Goal: Information Seeking & Learning: Learn about a topic

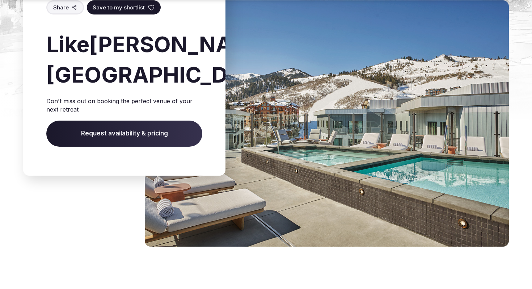
scroll to position [2080, 0]
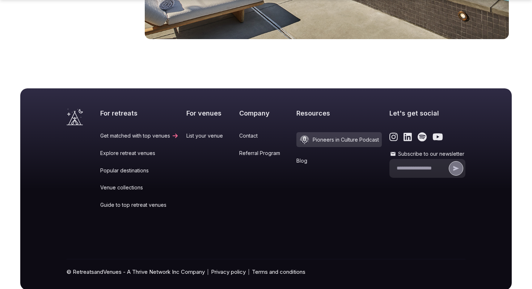
click at [250, 150] on link "Referral Program" at bounding box center [264, 153] width 50 height 7
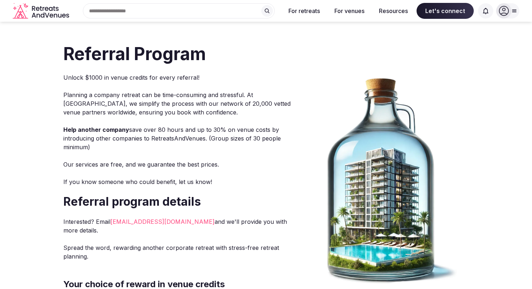
scroll to position [2, 0]
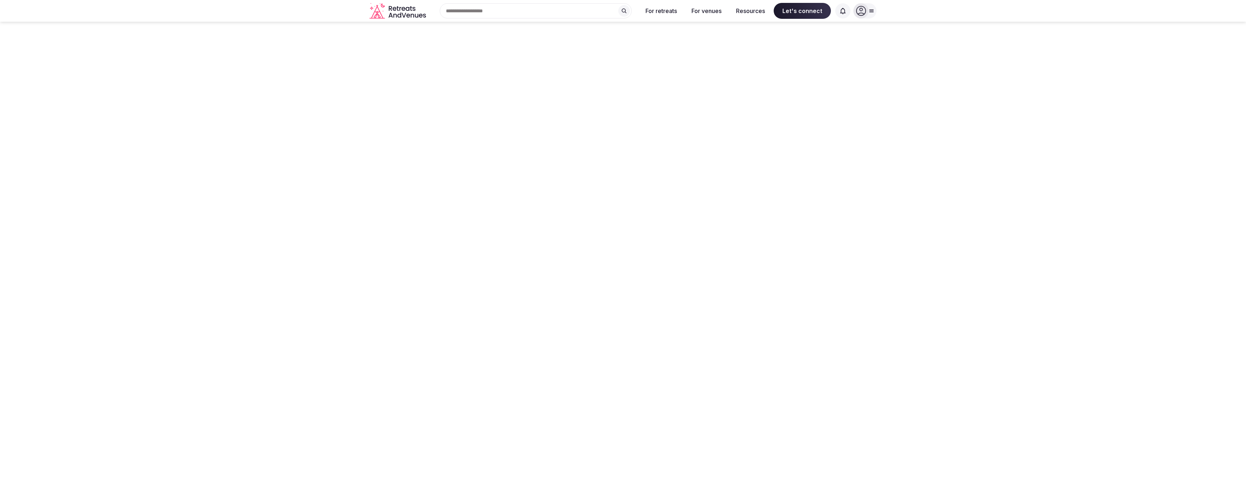
type input "**********"
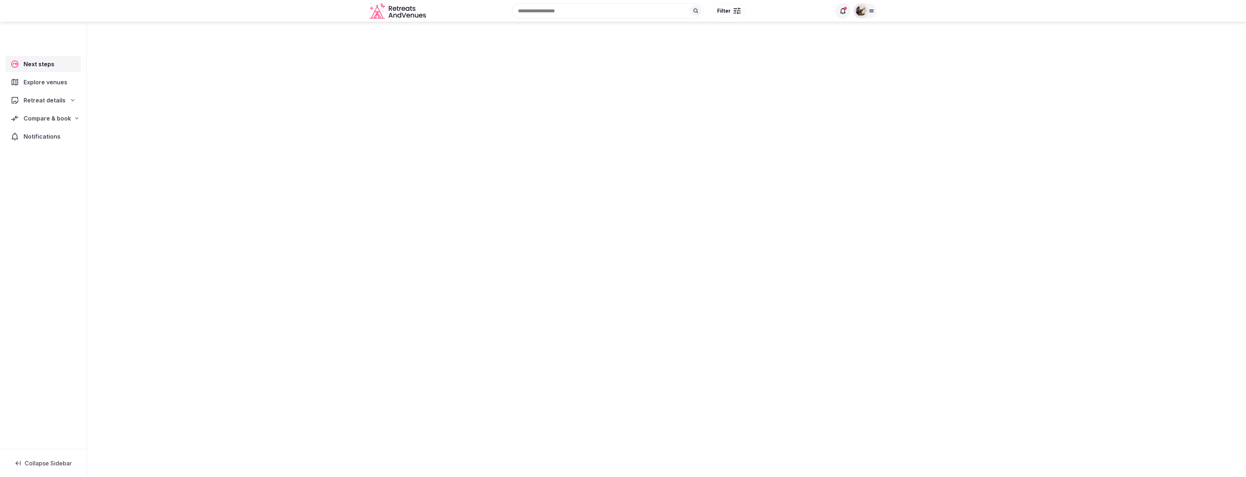
click at [44, 81] on span "Explore venues" at bounding box center [47, 82] width 47 height 9
click at [32, 117] on span "Compare & book" at bounding box center [47, 118] width 47 height 9
click at [53, 133] on span "Shortlisted venues (1)" at bounding box center [44, 132] width 55 height 7
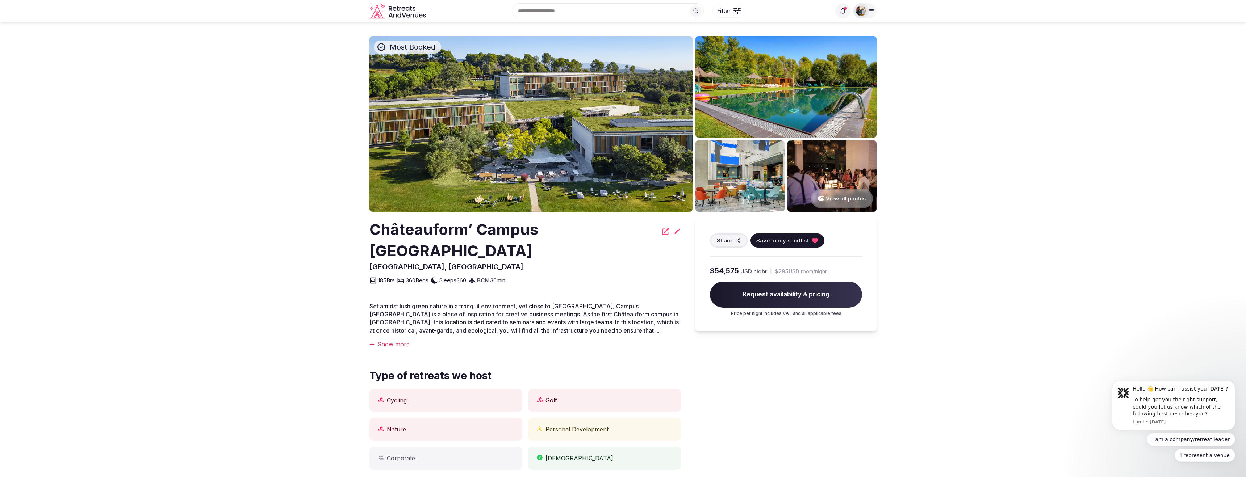
click at [848, 199] on button "View all photos" at bounding box center [842, 198] width 62 height 19
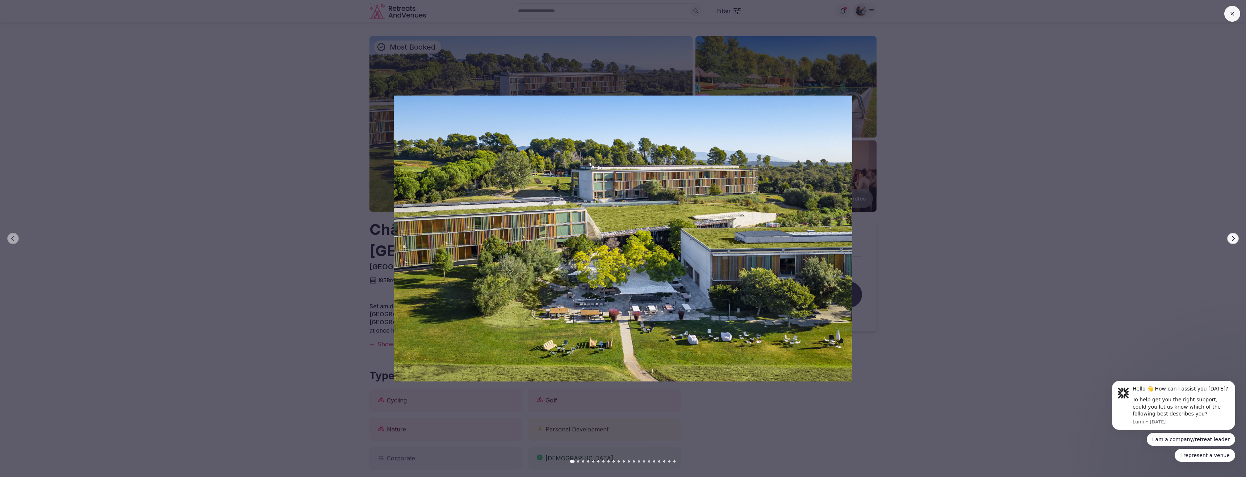
click at [1233, 238] on icon "button" at bounding box center [1233, 239] width 6 height 6
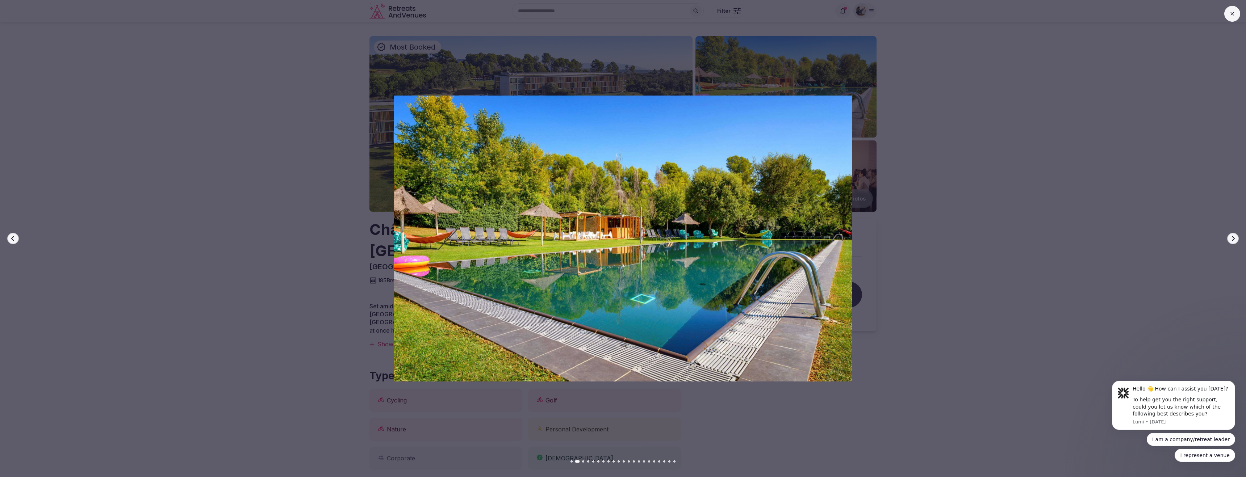
click at [1231, 238] on icon "button" at bounding box center [1233, 239] width 6 height 6
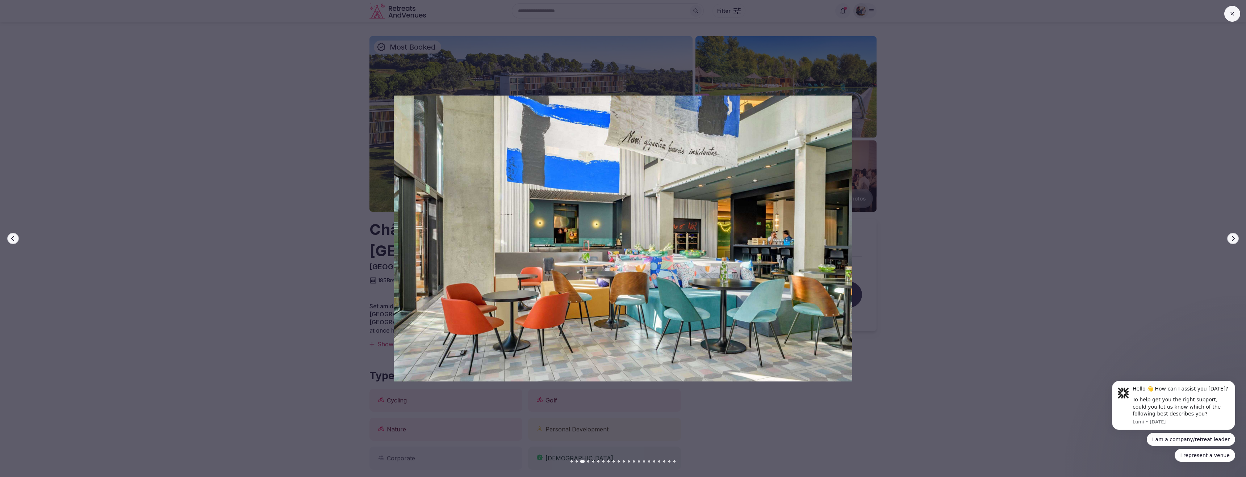
click at [1233, 239] on icon "button" at bounding box center [1233, 239] width 6 height 6
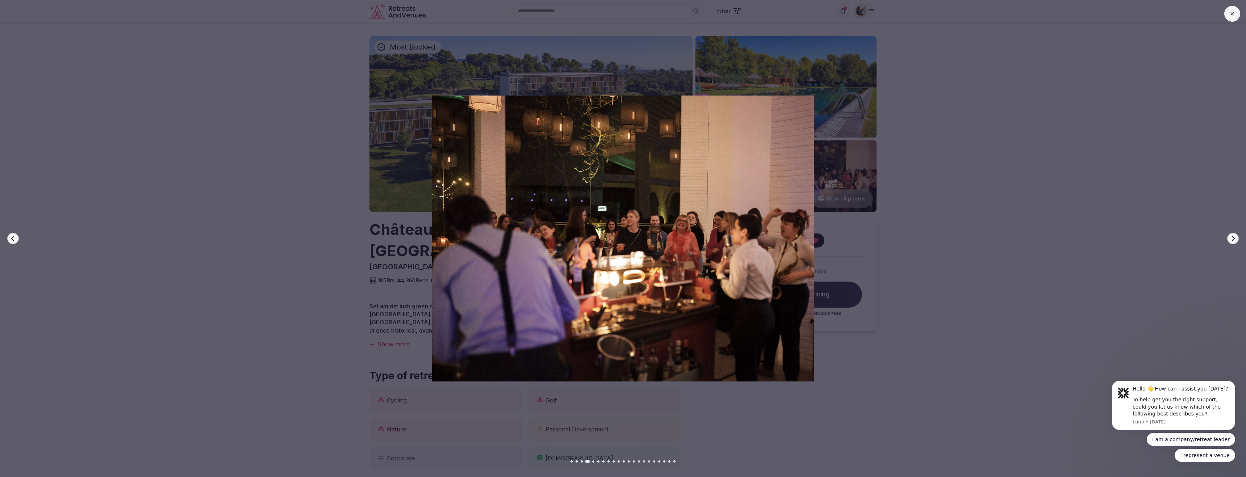
click at [1233, 238] on icon "button" at bounding box center [1233, 239] width 6 height 6
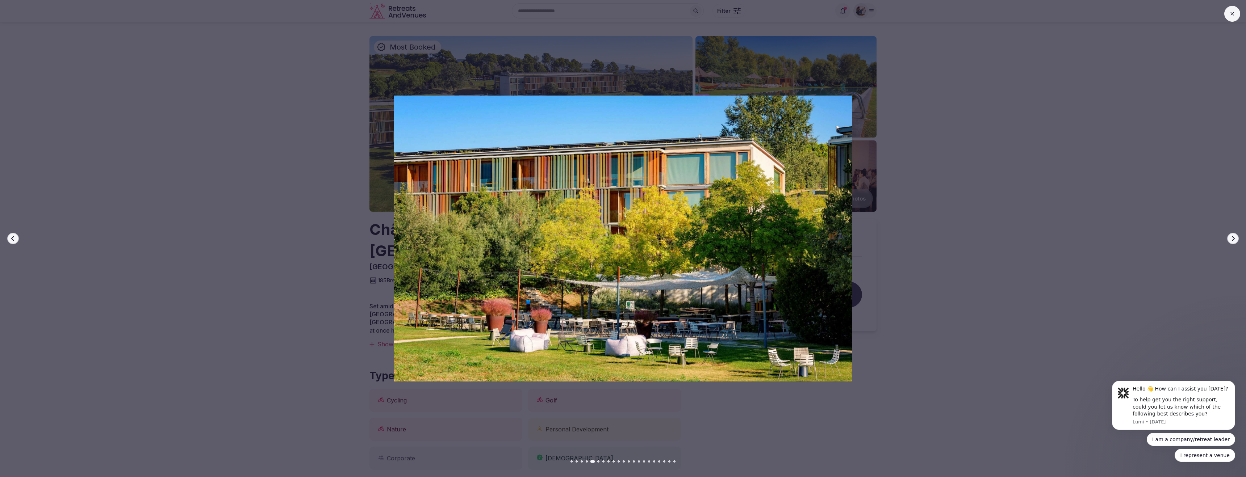
click at [1233, 235] on button "Next slide" at bounding box center [1233, 239] width 12 height 12
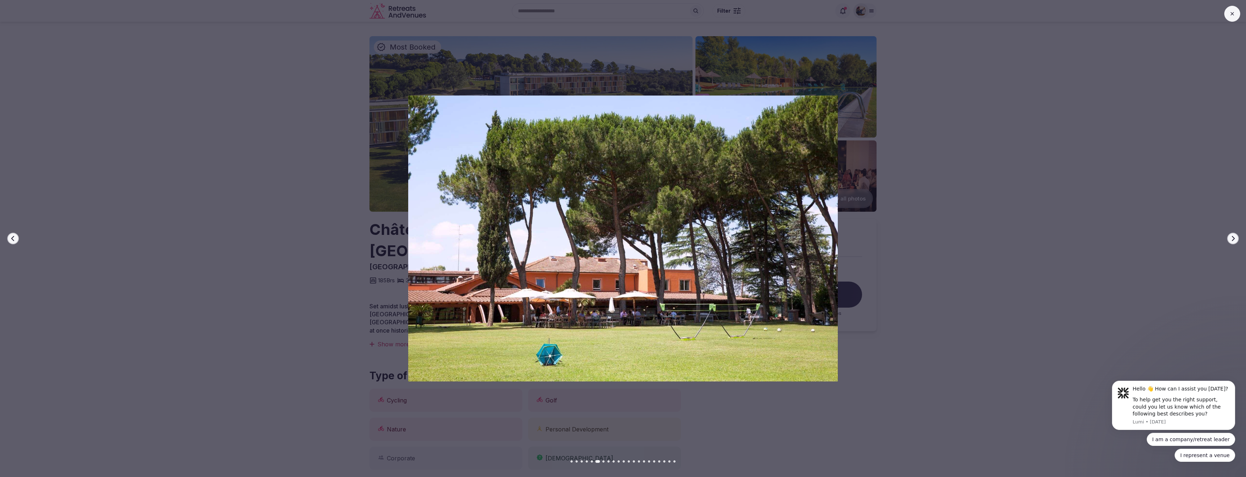
click at [1230, 236] on icon "button" at bounding box center [1233, 239] width 6 height 6
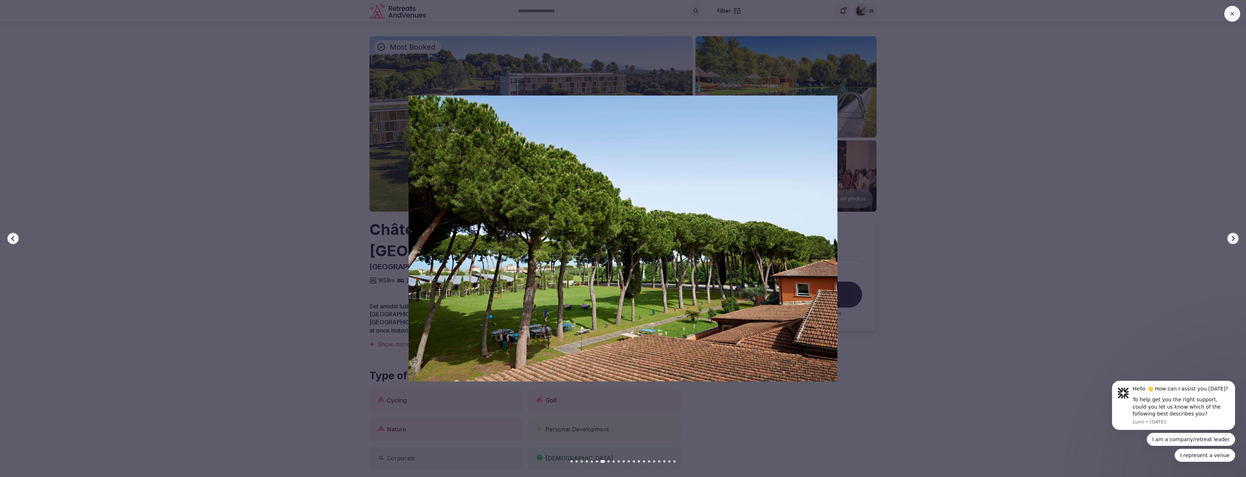
click at [1233, 240] on icon "button" at bounding box center [1233, 238] width 3 height 5
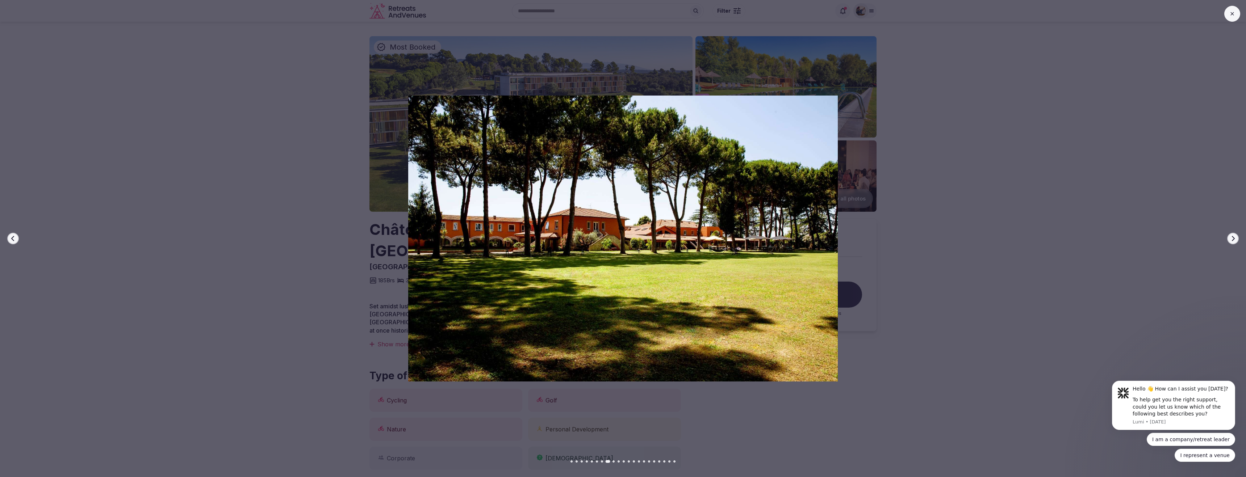
click at [1233, 240] on icon "button" at bounding box center [1233, 238] width 3 height 5
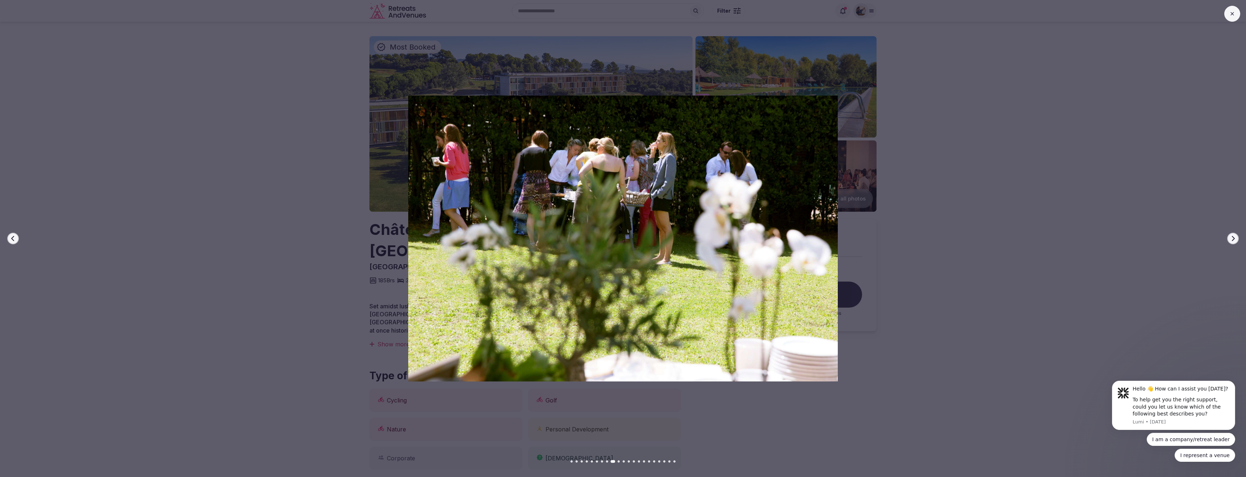
click at [1232, 236] on icon "button" at bounding box center [1233, 238] width 3 height 5
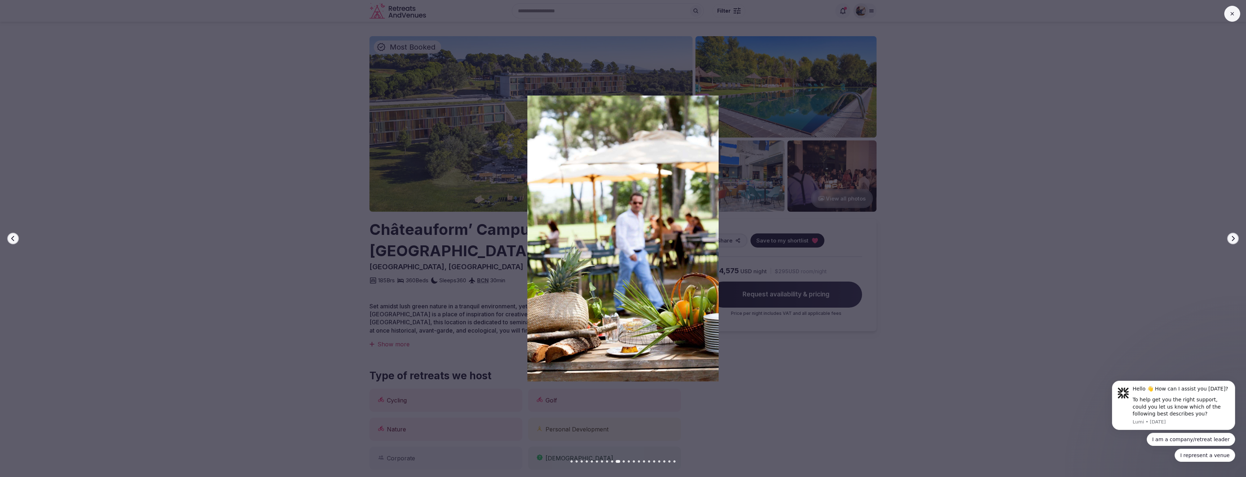
click at [1232, 236] on icon "button" at bounding box center [1233, 238] width 3 height 5
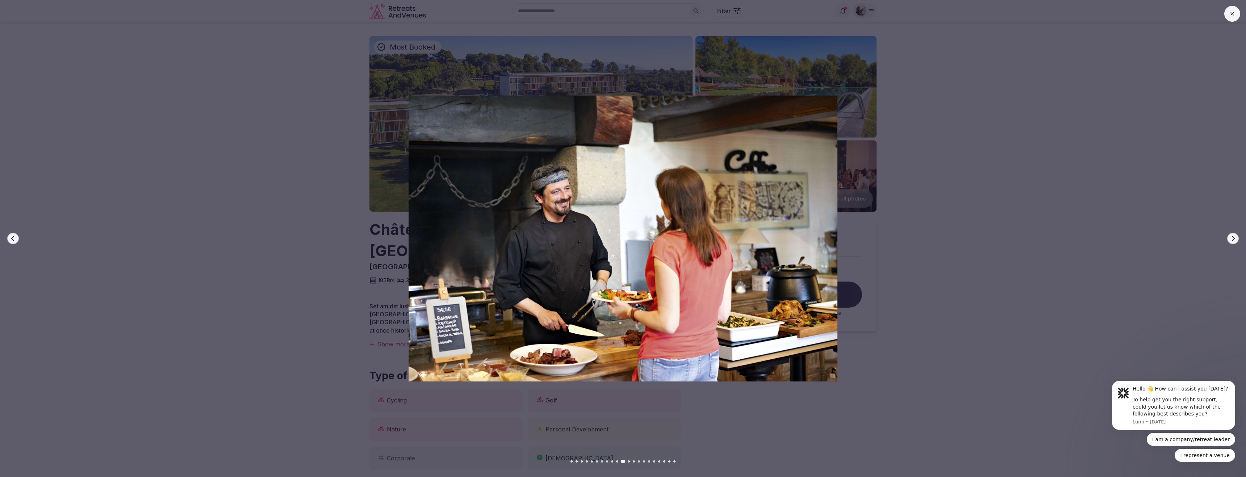
click at [1229, 238] on button "Next slide" at bounding box center [1233, 239] width 12 height 12
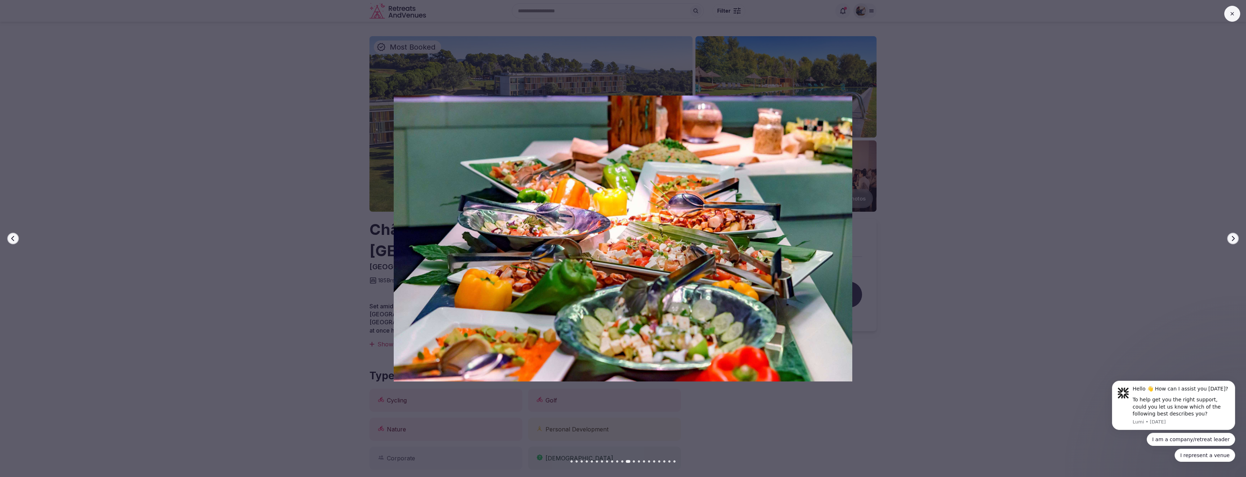
click at [1233, 235] on button "Next slide" at bounding box center [1233, 239] width 12 height 12
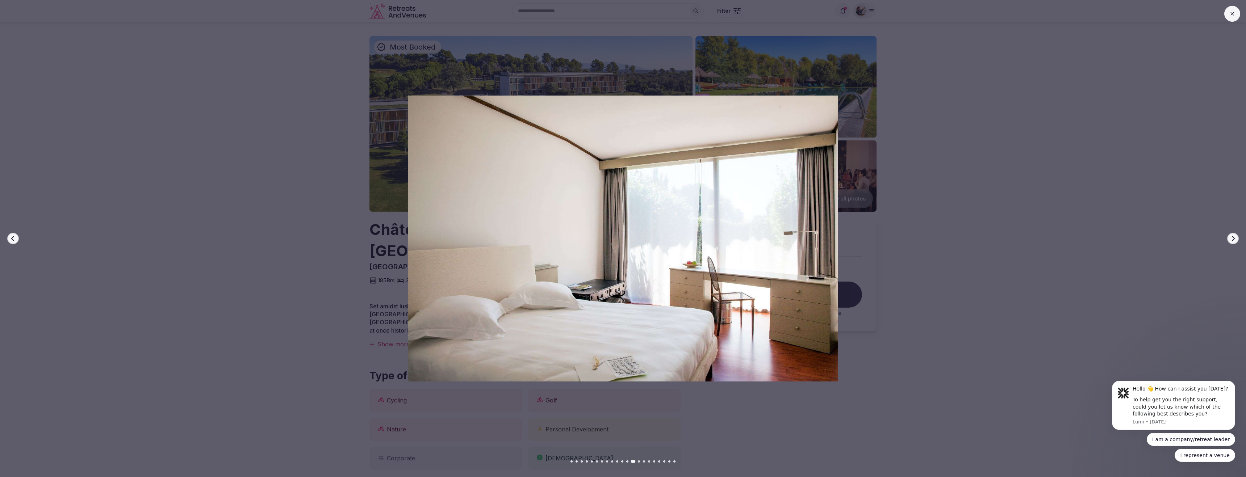
click at [1231, 236] on icon "button" at bounding box center [1233, 239] width 6 height 6
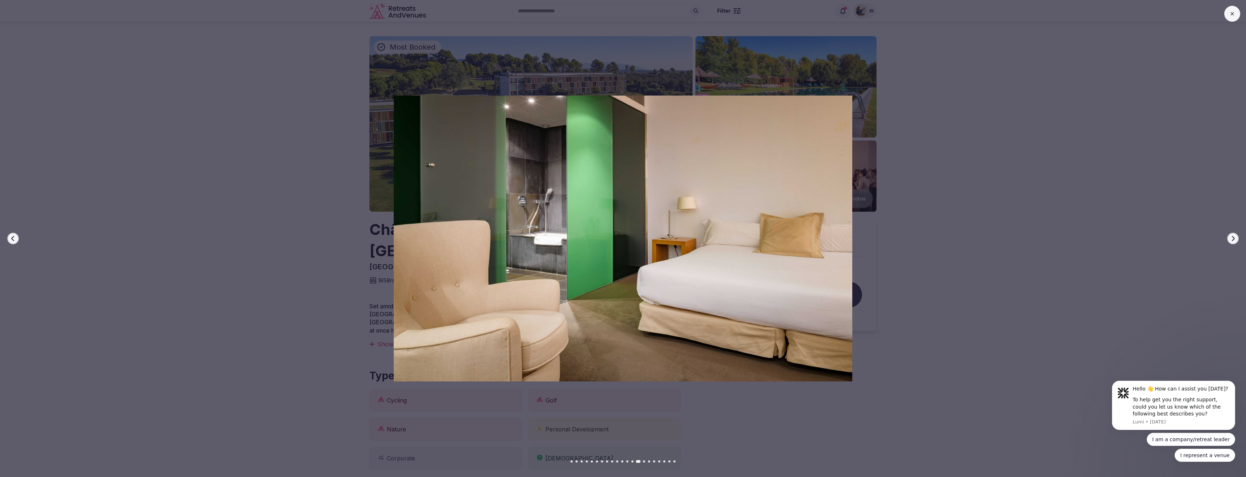
click at [1234, 239] on icon "button" at bounding box center [1233, 238] width 3 height 5
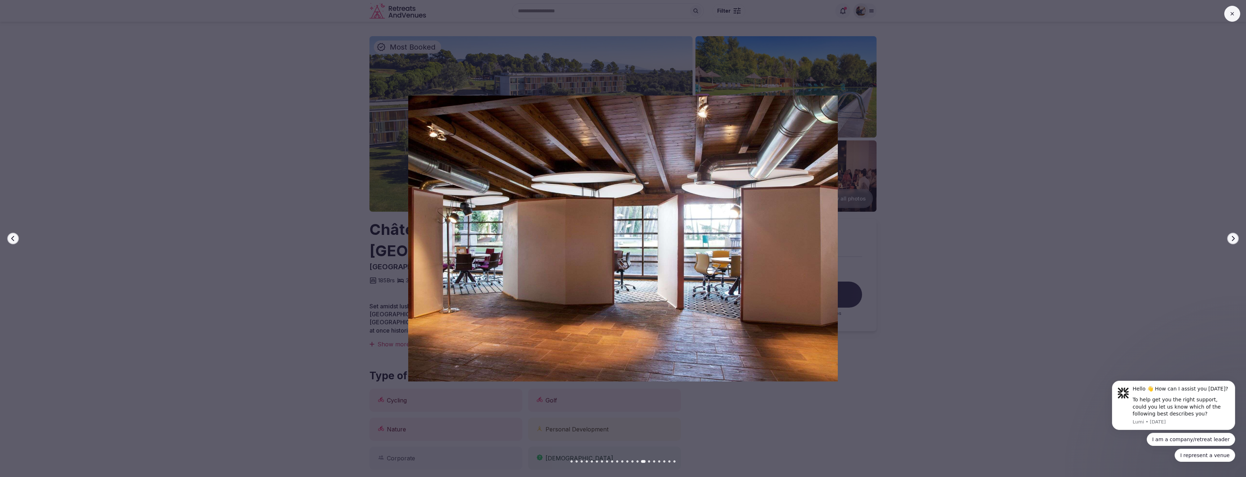
click at [1235, 236] on icon "button" at bounding box center [1233, 239] width 6 height 6
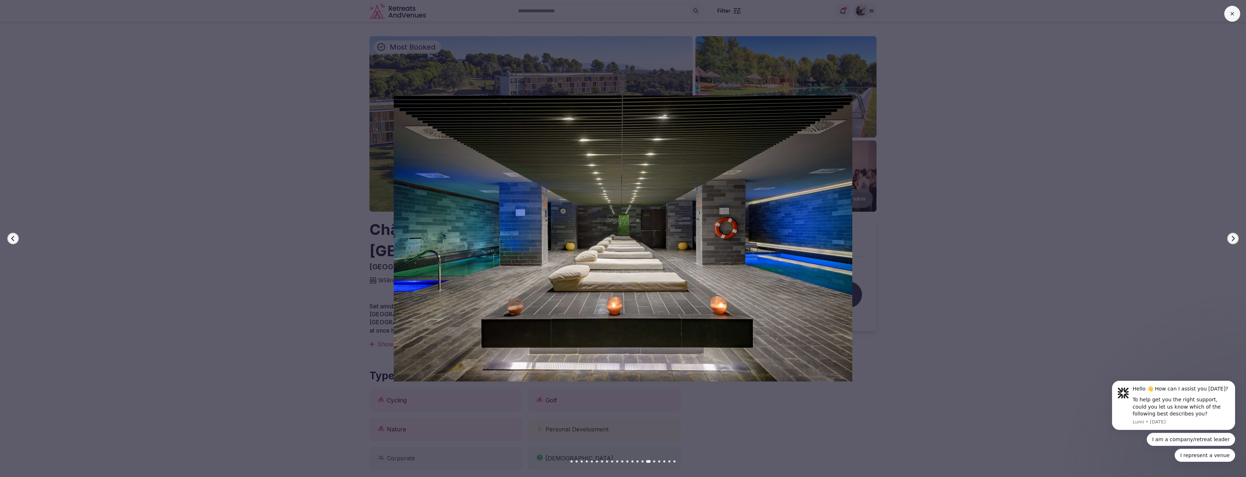
click at [1230, 240] on icon "button" at bounding box center [1233, 239] width 6 height 6
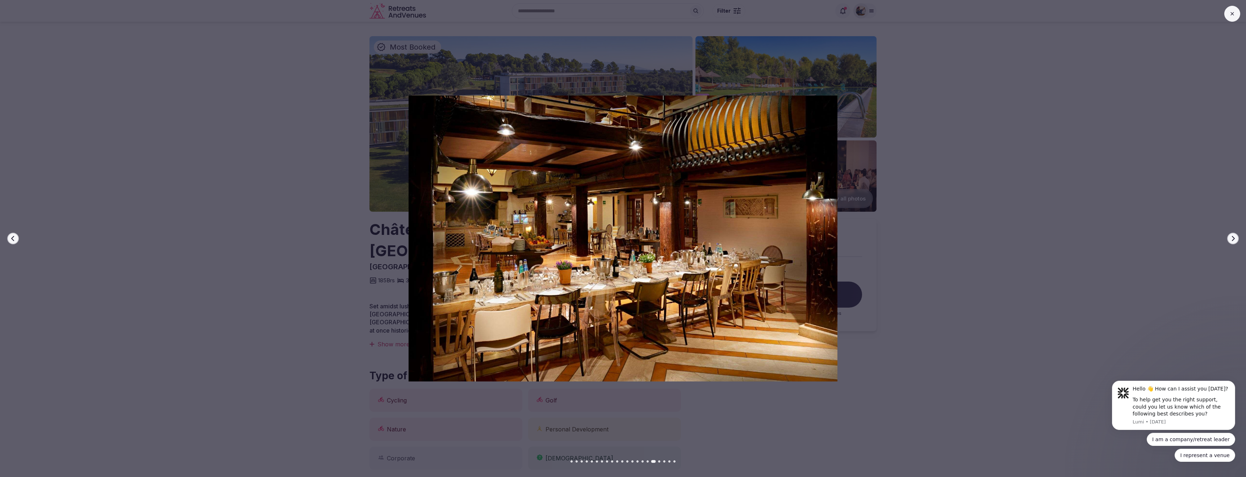
click at [1232, 239] on icon "button" at bounding box center [1233, 239] width 6 height 6
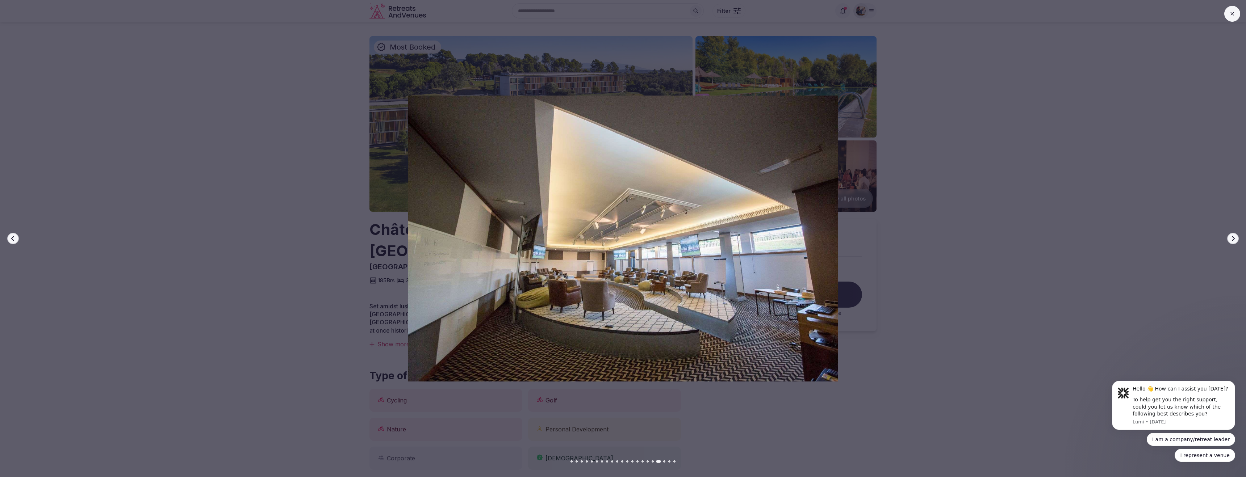
click at [1234, 235] on button "Next slide" at bounding box center [1233, 239] width 12 height 12
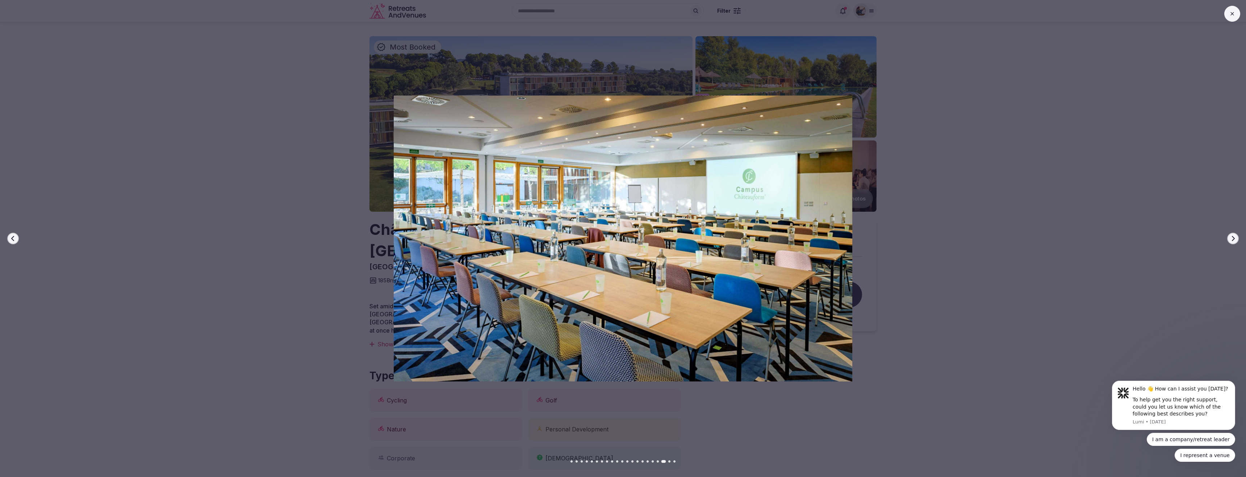
click at [1231, 239] on icon "button" at bounding box center [1233, 239] width 6 height 6
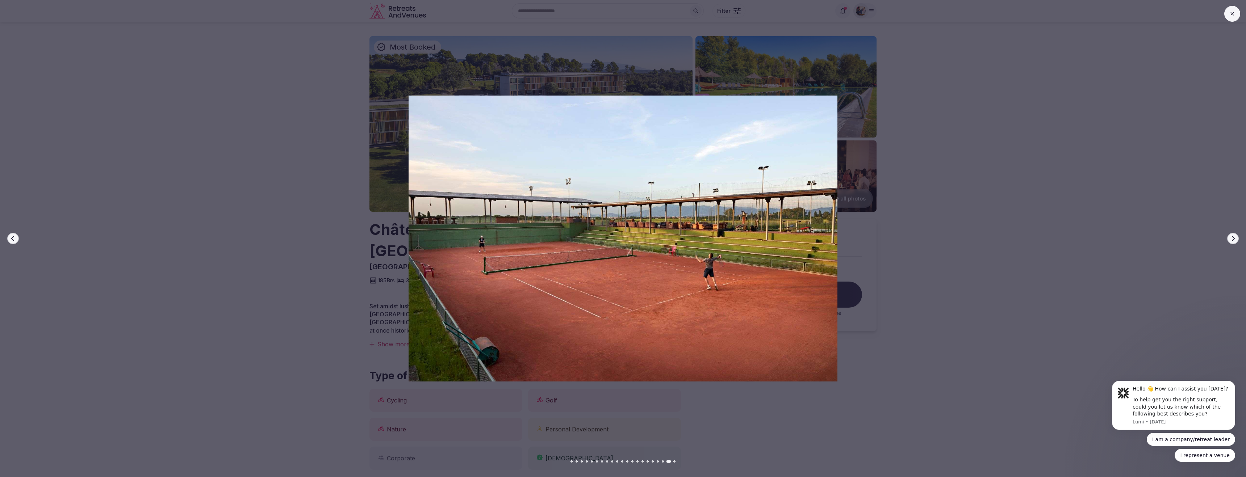
click at [1234, 233] on button "Next slide" at bounding box center [1233, 239] width 12 height 12
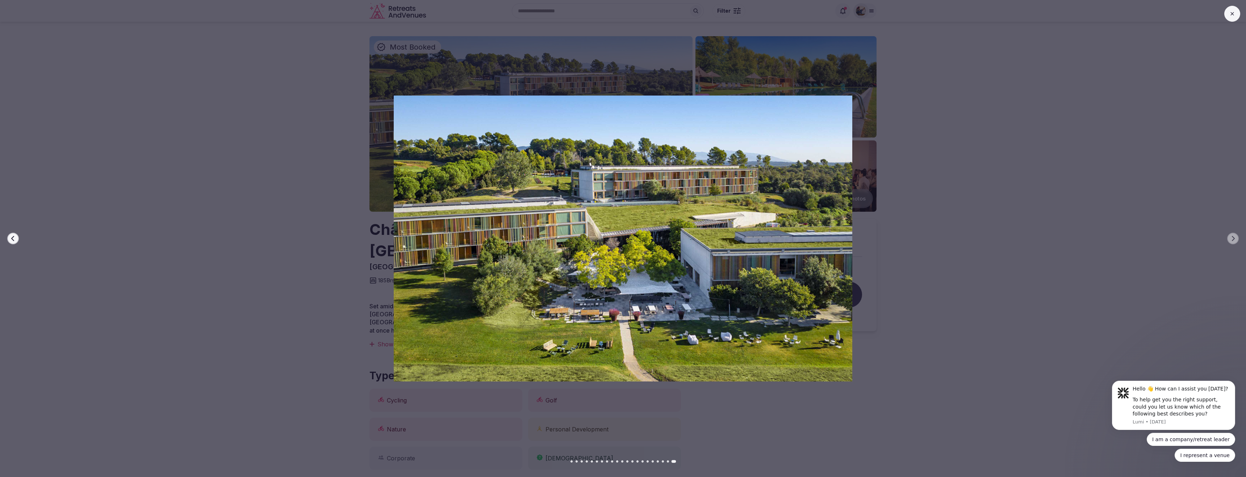
click at [1234, 17] on button at bounding box center [1232, 14] width 16 height 16
